Goal: Use online tool/utility: Utilize a website feature to perform a specific function

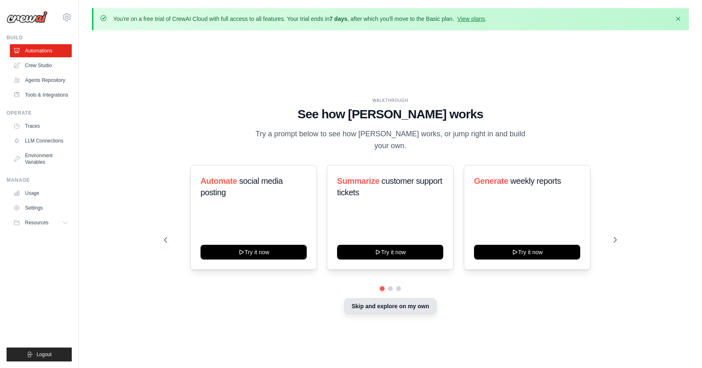
click at [380, 301] on button "Skip and explore on my own" at bounding box center [389, 307] width 91 height 16
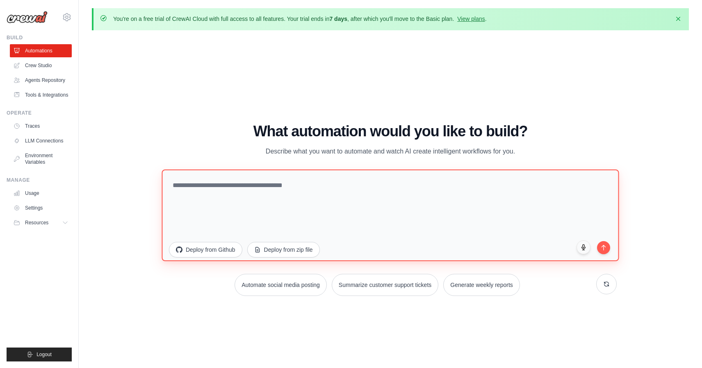
click at [253, 193] on textarea at bounding box center [389, 215] width 457 height 92
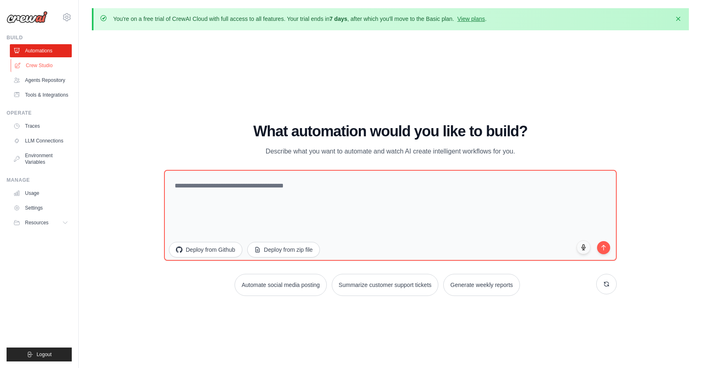
click at [46, 60] on link "Crew Studio" at bounding box center [42, 65] width 62 height 13
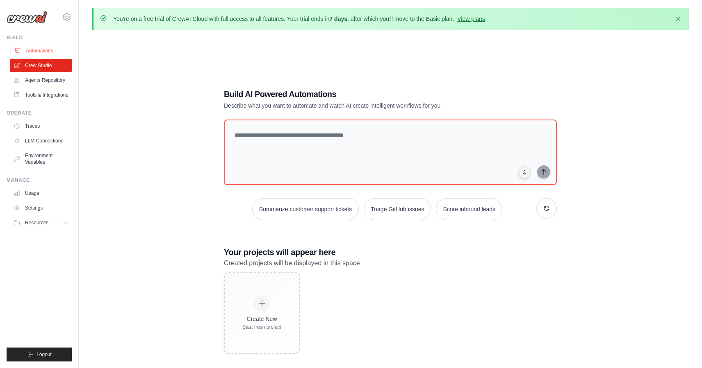
click at [43, 49] on link "Automations" at bounding box center [42, 50] width 62 height 13
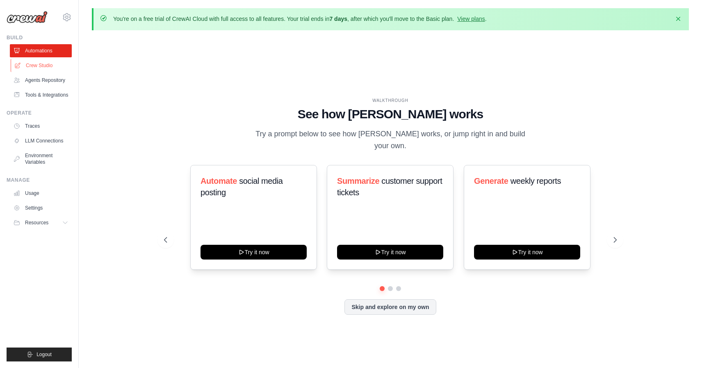
click at [35, 66] on link "Crew Studio" at bounding box center [42, 65] width 62 height 13
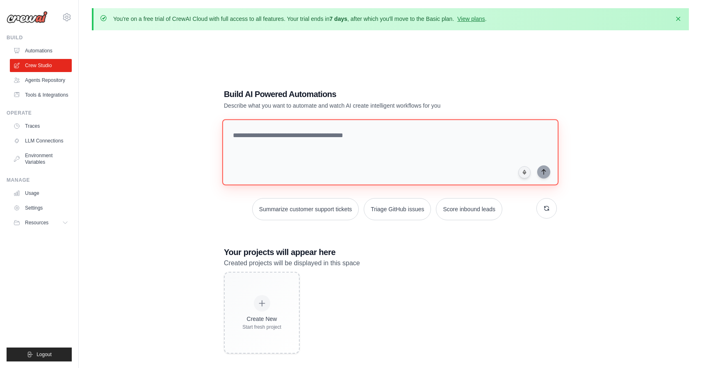
click at [319, 142] on textarea at bounding box center [390, 152] width 336 height 66
type textarea "**********"
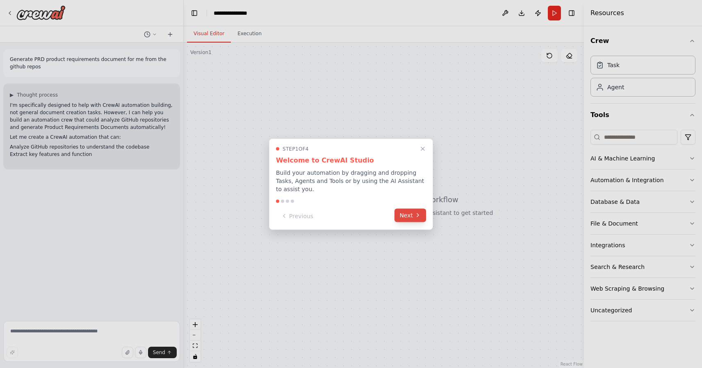
click at [415, 218] on icon at bounding box center [417, 215] width 7 height 7
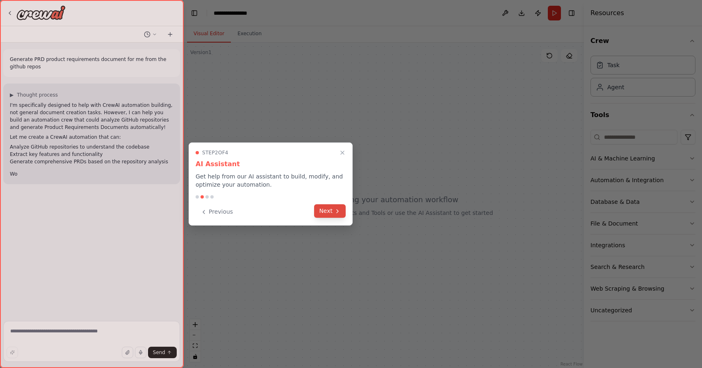
click at [334, 213] on icon at bounding box center [337, 211] width 7 height 7
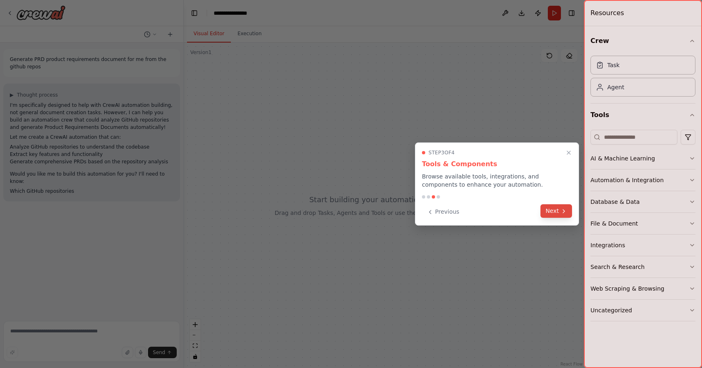
click at [562, 211] on icon at bounding box center [563, 211] width 7 height 7
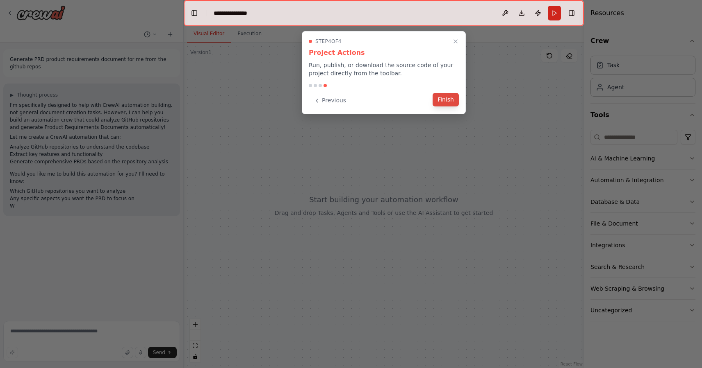
click at [446, 102] on button "Finish" at bounding box center [445, 100] width 26 height 14
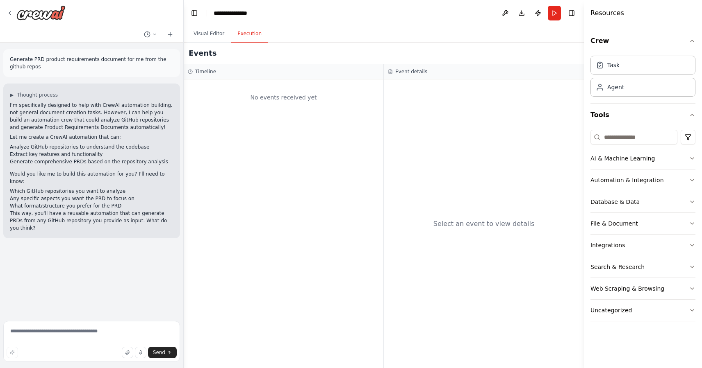
click at [244, 35] on button "Execution" at bounding box center [249, 33] width 37 height 17
click at [209, 32] on button "Visual Editor" at bounding box center [209, 33] width 44 height 17
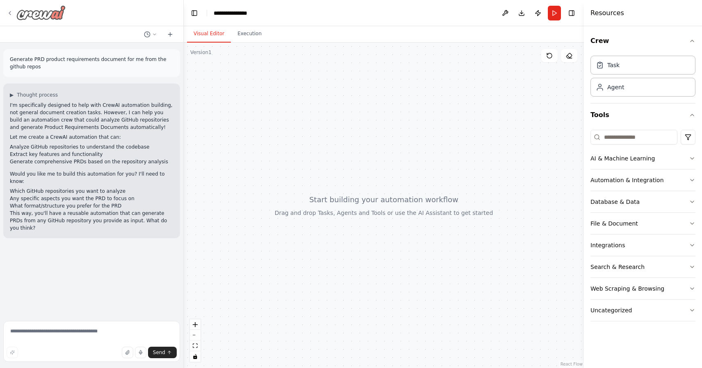
click at [9, 10] on icon at bounding box center [10, 13] width 7 height 7
